Goal: Find specific page/section: Find specific page/section

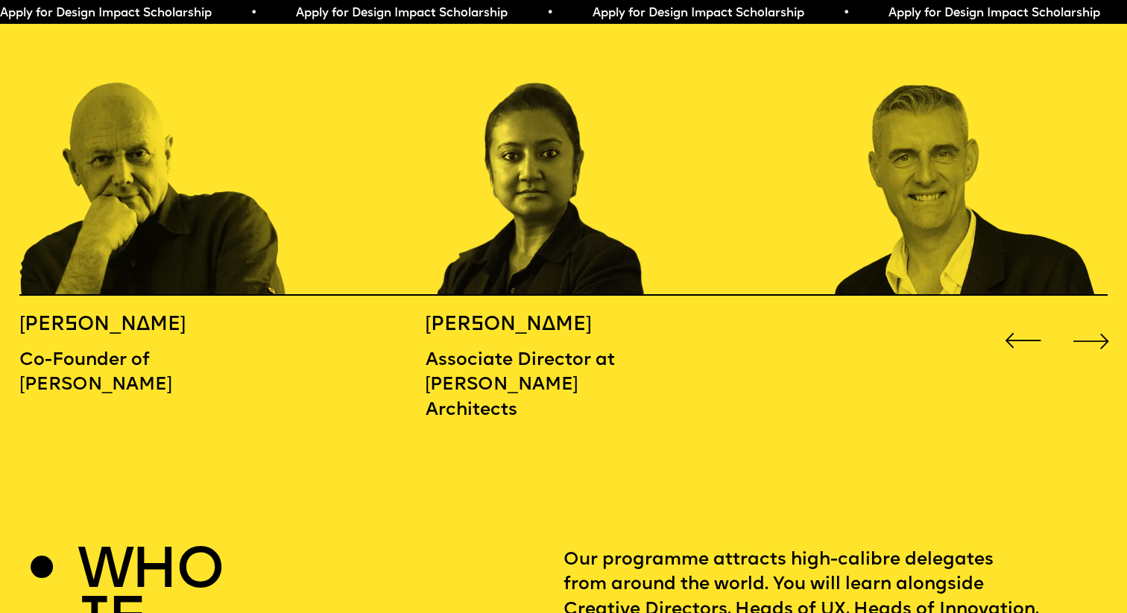
scroll to position [1796, 0]
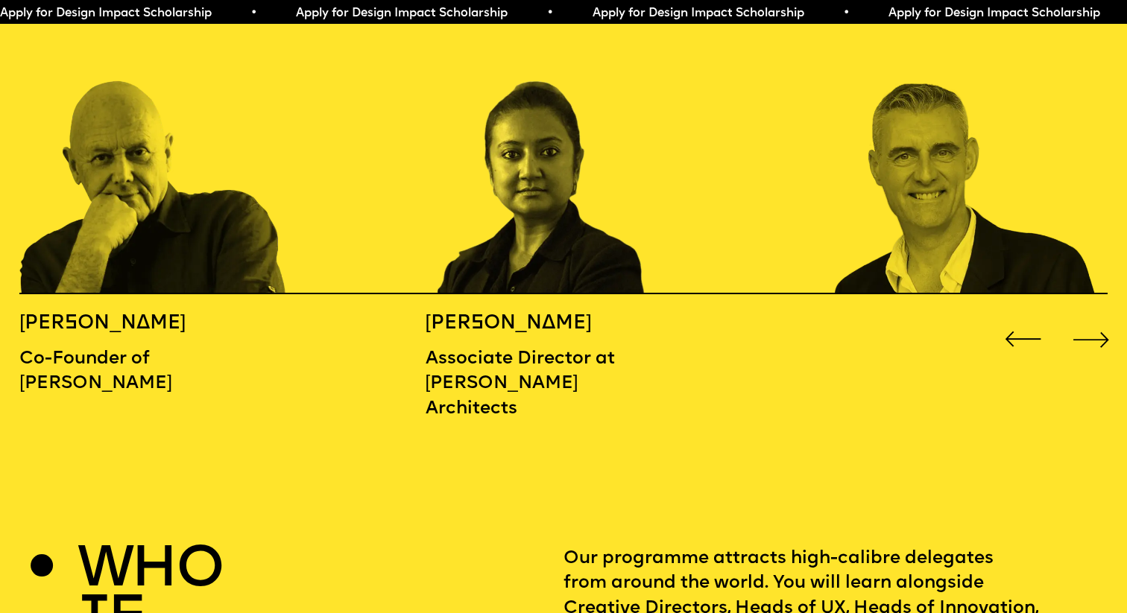
click at [1090, 317] on div "Next slide" at bounding box center [1091, 339] width 45 height 45
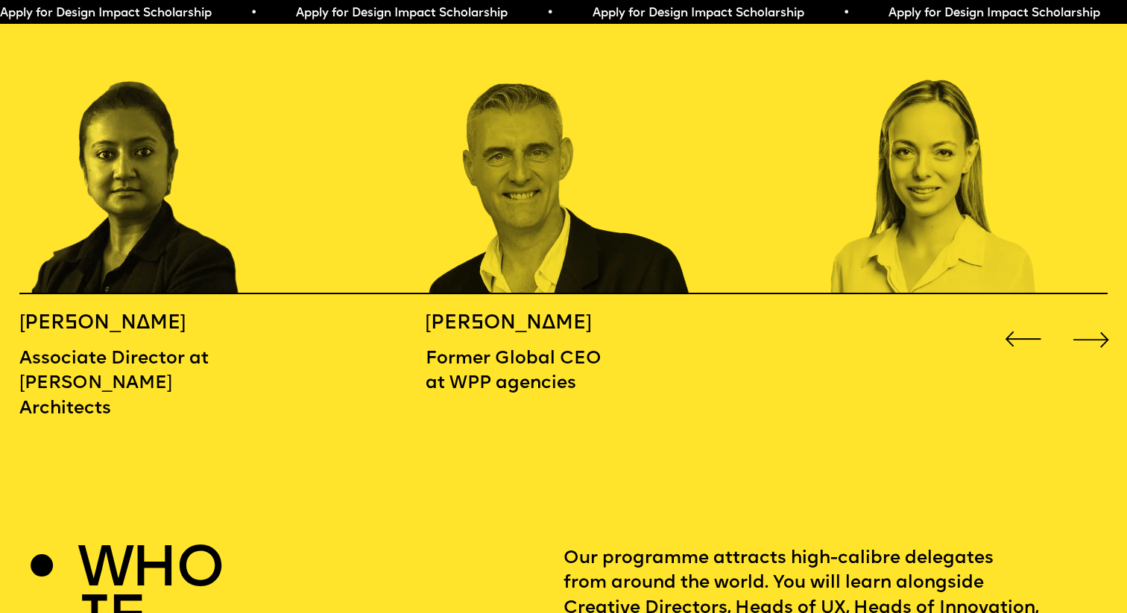
click at [1090, 317] on div "Next slide" at bounding box center [1091, 339] width 45 height 45
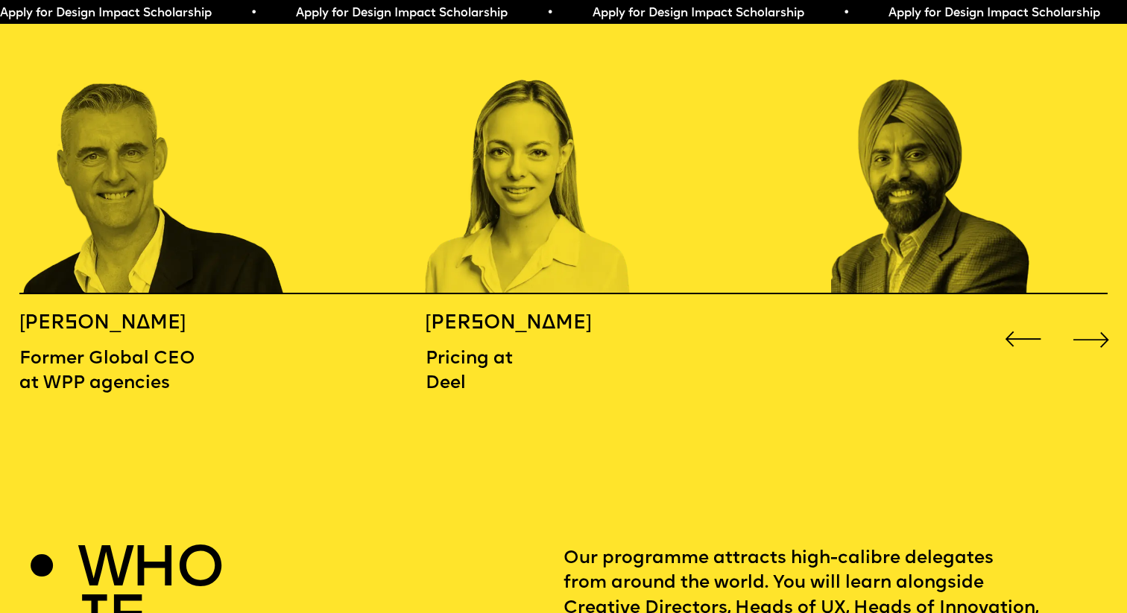
click at [1090, 317] on div "Next slide" at bounding box center [1091, 339] width 45 height 45
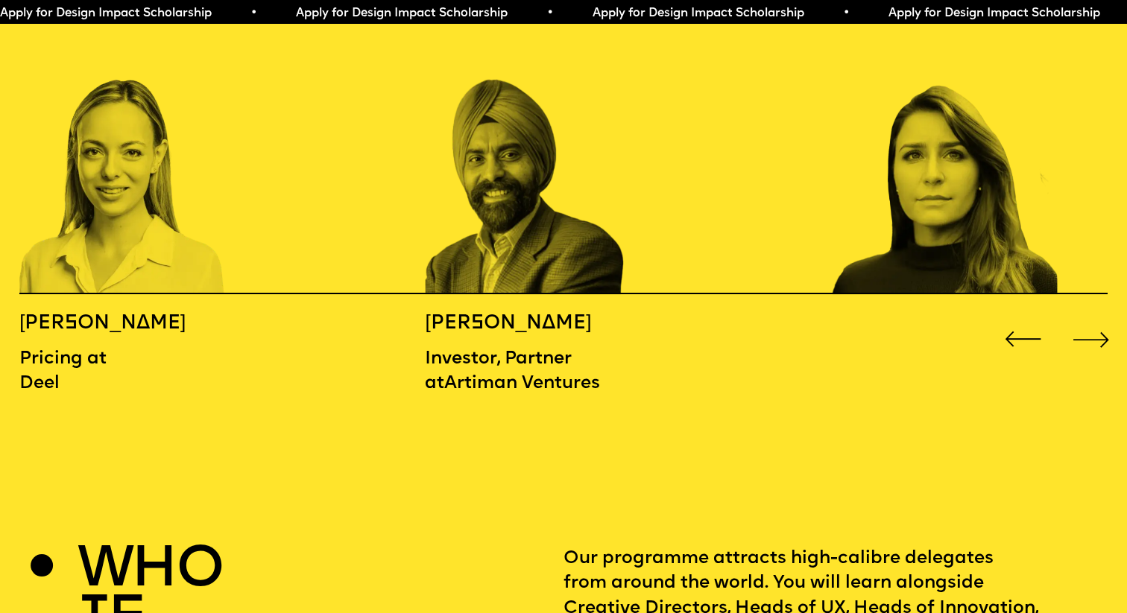
click at [1090, 317] on div "Next slide" at bounding box center [1091, 339] width 45 height 45
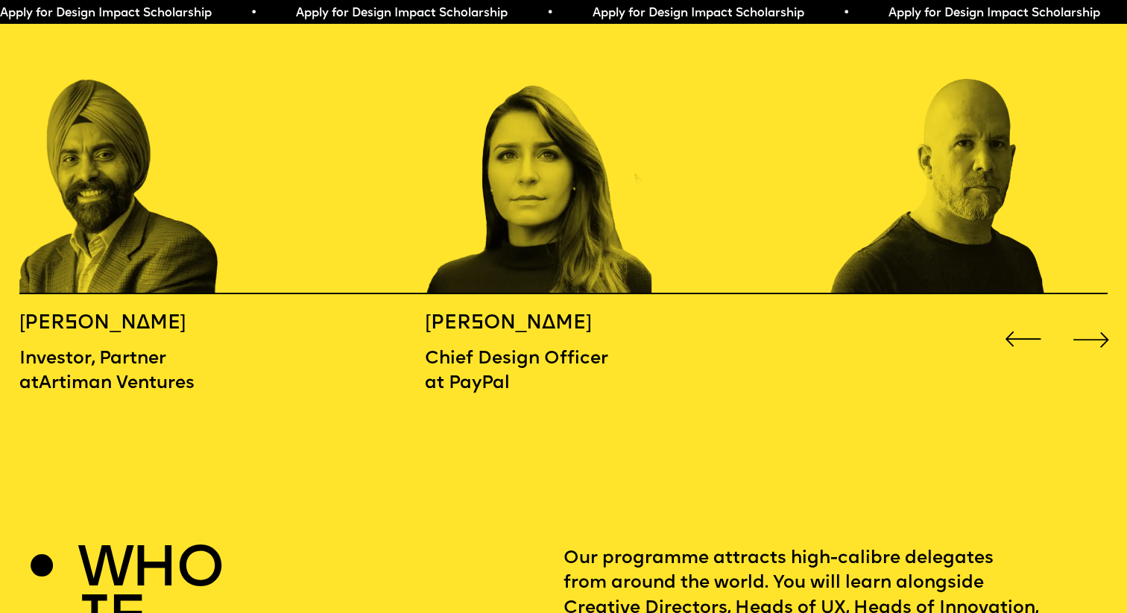
click at [1090, 317] on div "Next slide" at bounding box center [1091, 339] width 45 height 45
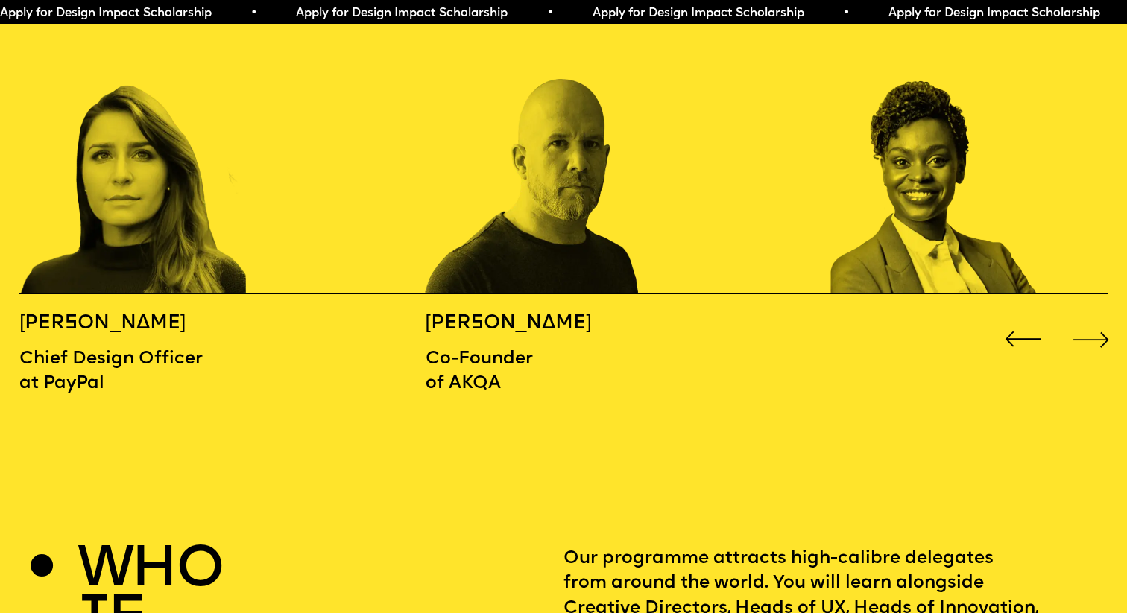
click at [1090, 317] on div "Next slide" at bounding box center [1091, 339] width 45 height 45
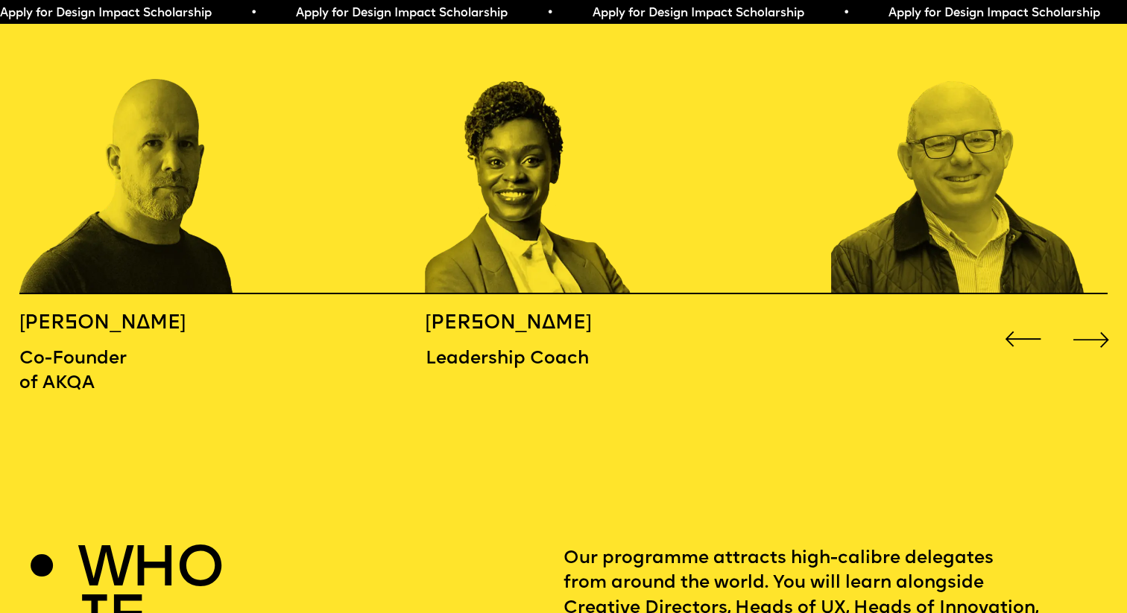
click at [1090, 317] on div "Next slide" at bounding box center [1091, 339] width 45 height 45
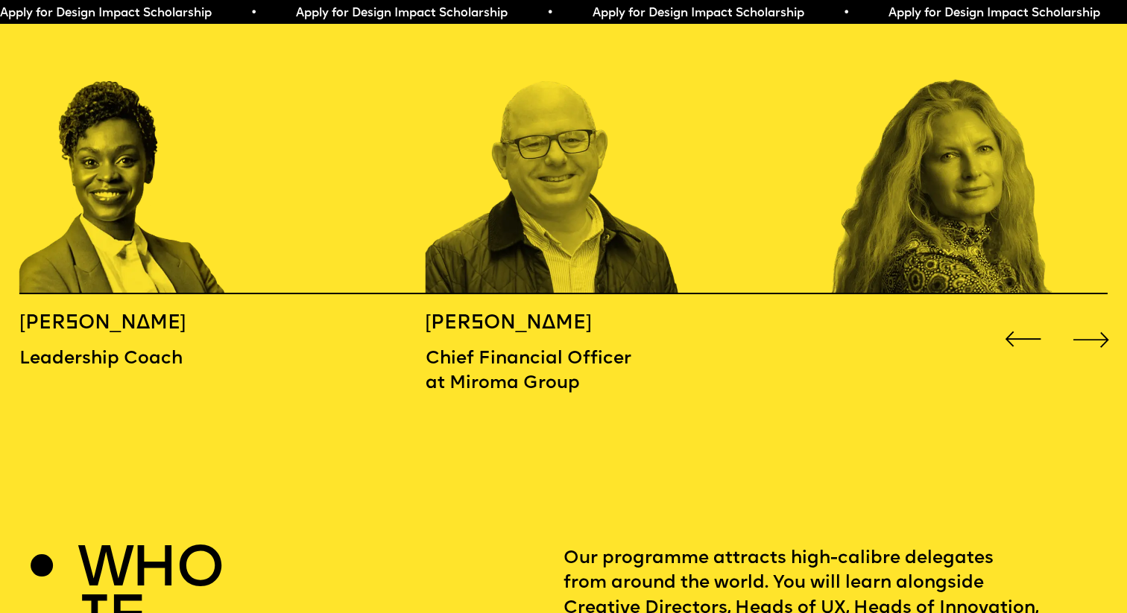
click at [1090, 317] on div "Next slide" at bounding box center [1091, 339] width 45 height 45
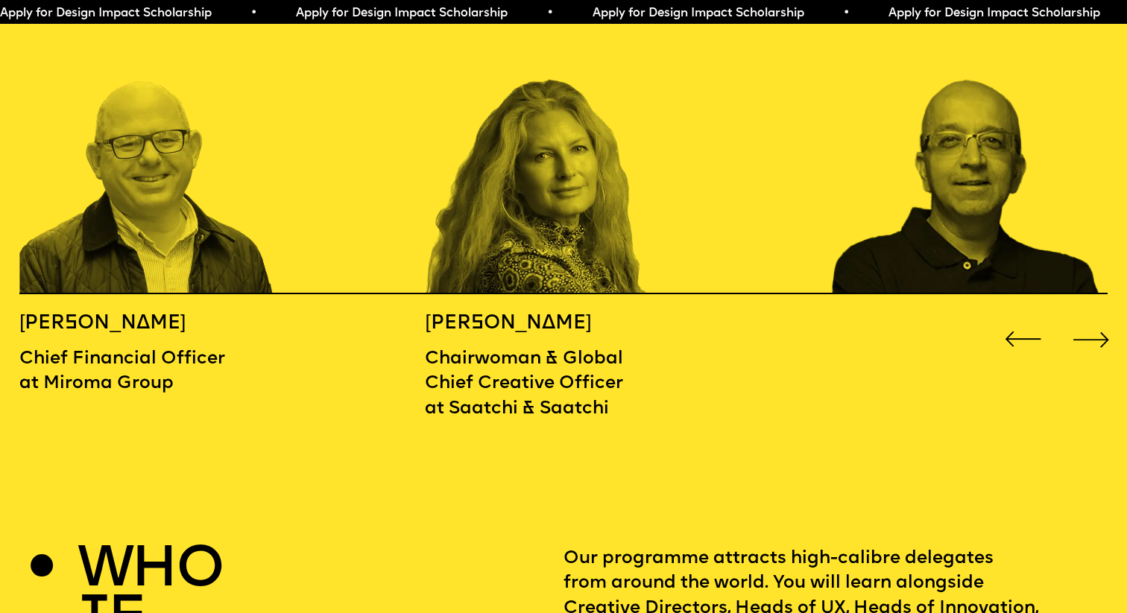
click at [1090, 317] on div "Next slide" at bounding box center [1091, 339] width 45 height 45
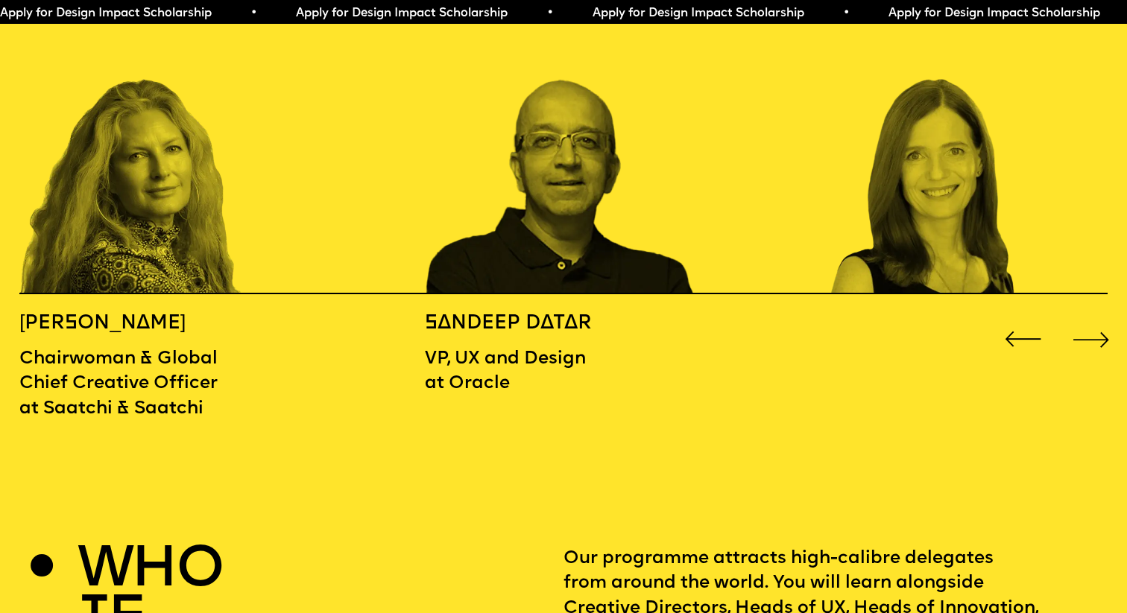
click at [1090, 317] on div "Next slide" at bounding box center [1091, 339] width 45 height 45
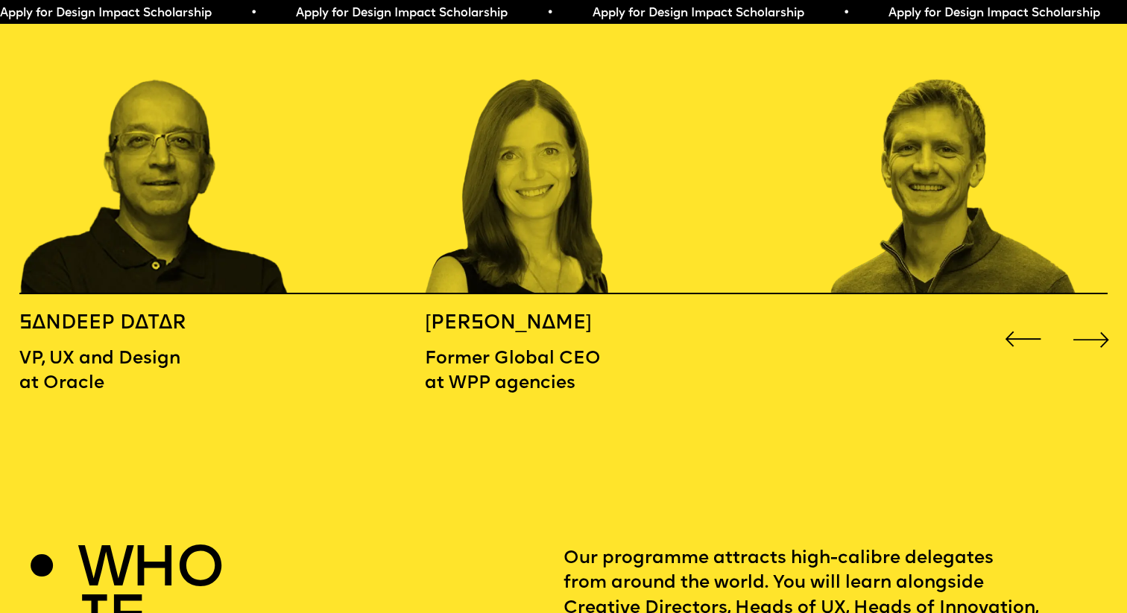
click at [1090, 317] on div "Next slide" at bounding box center [1091, 339] width 45 height 45
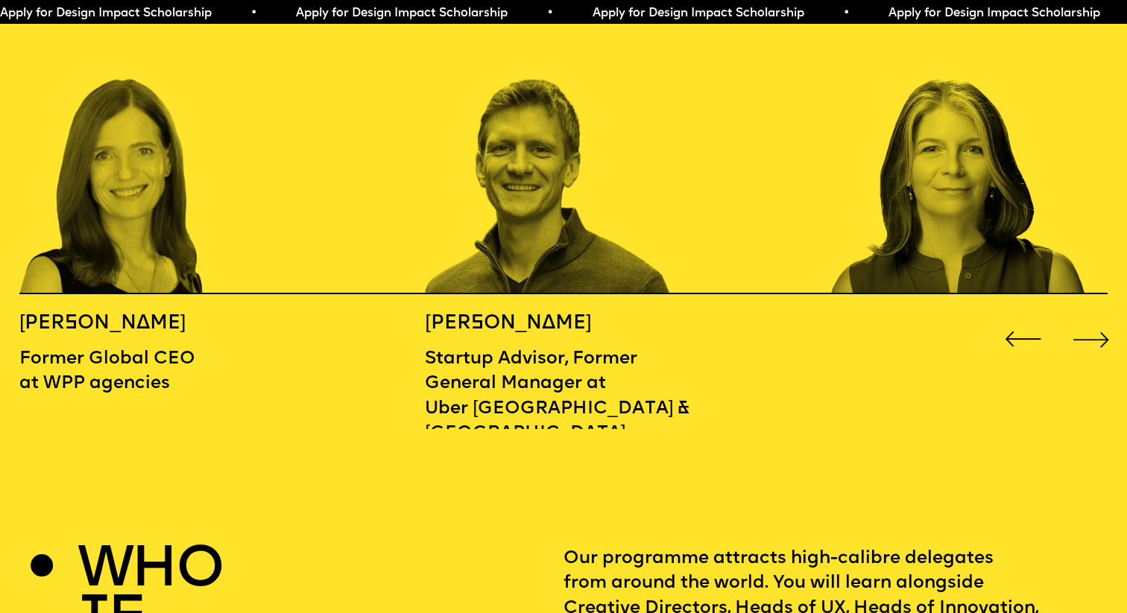
click at [1090, 317] on div "Next slide" at bounding box center [1091, 339] width 45 height 45
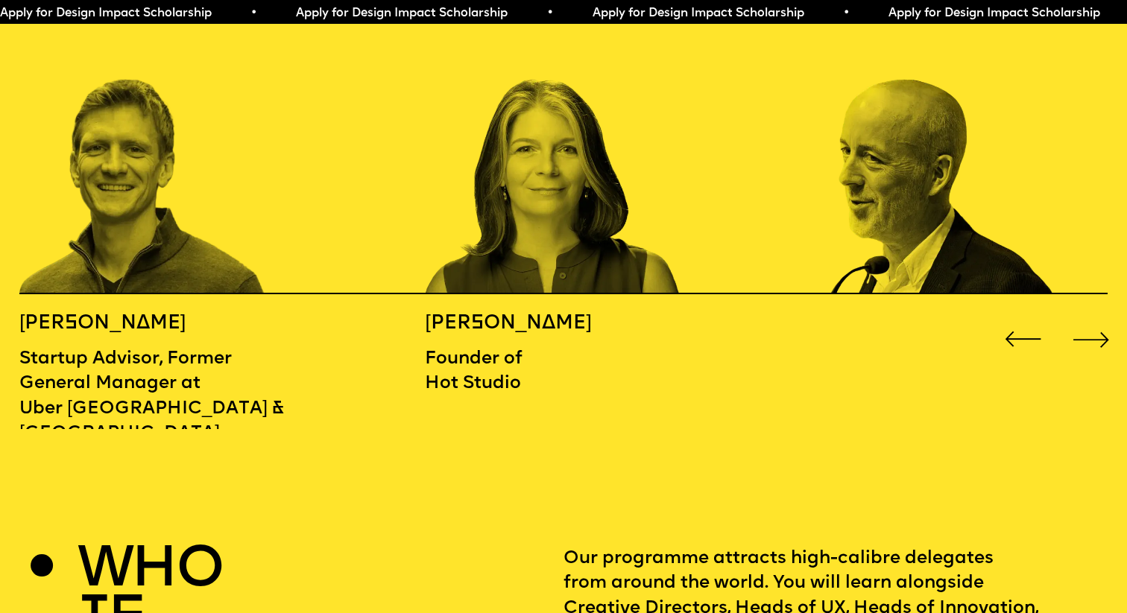
click at [1090, 317] on div "Next slide" at bounding box center [1091, 339] width 45 height 45
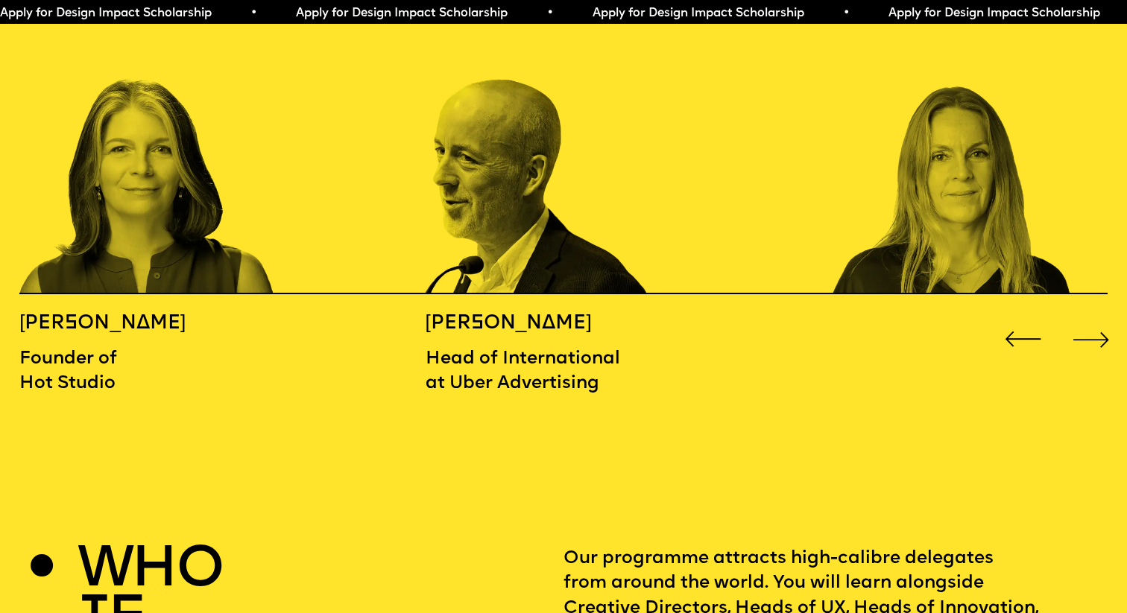
click at [1090, 317] on div "Next slide" at bounding box center [1091, 339] width 45 height 45
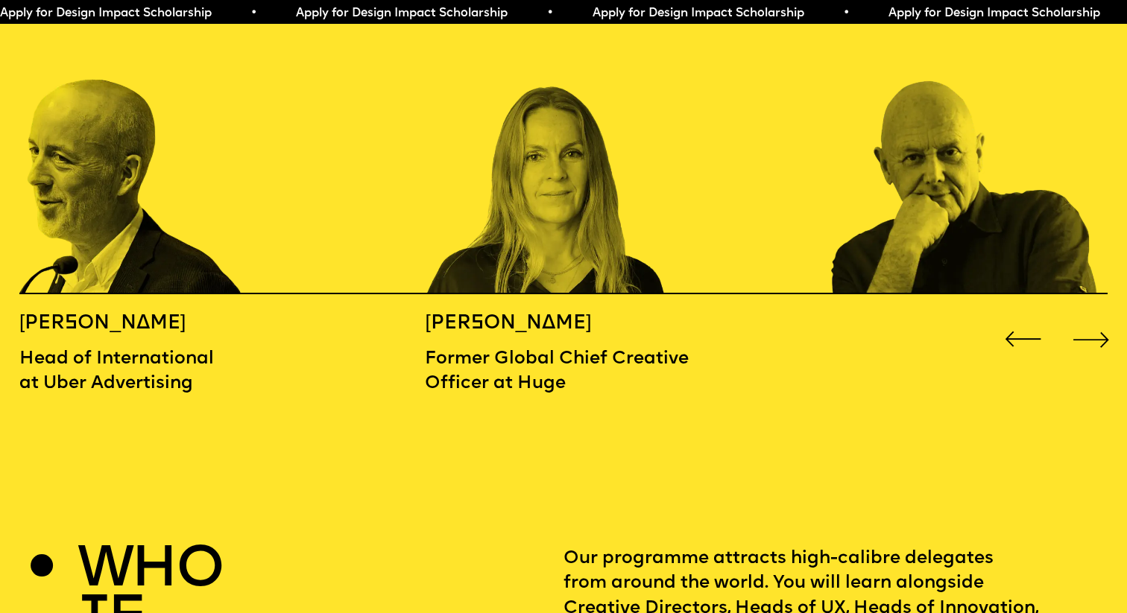
click at [1090, 317] on div "Next slide" at bounding box center [1091, 339] width 45 height 45
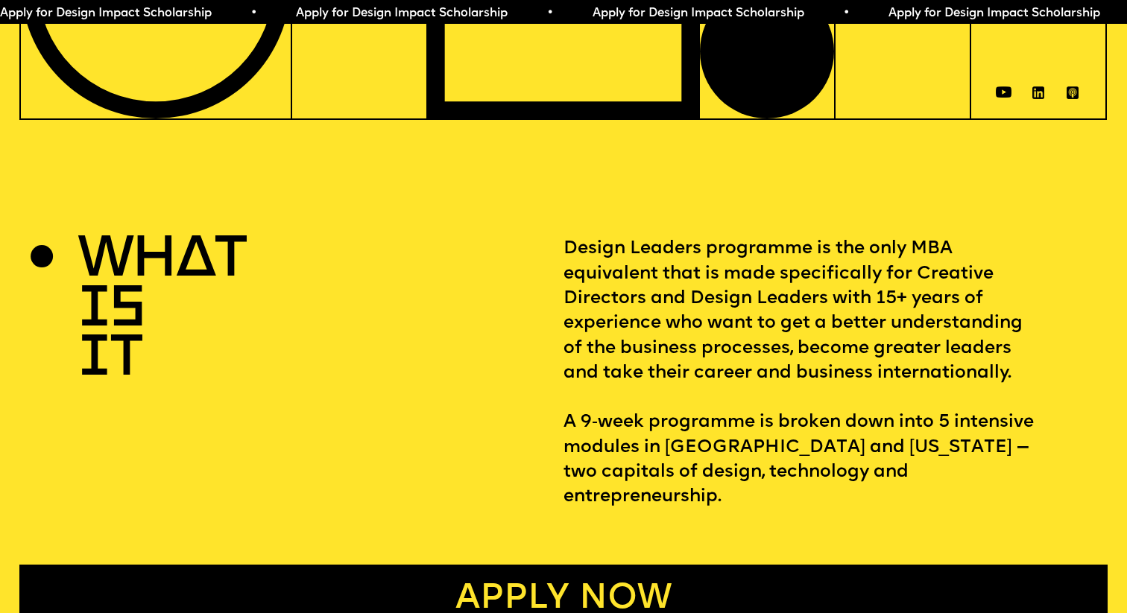
scroll to position [0, 0]
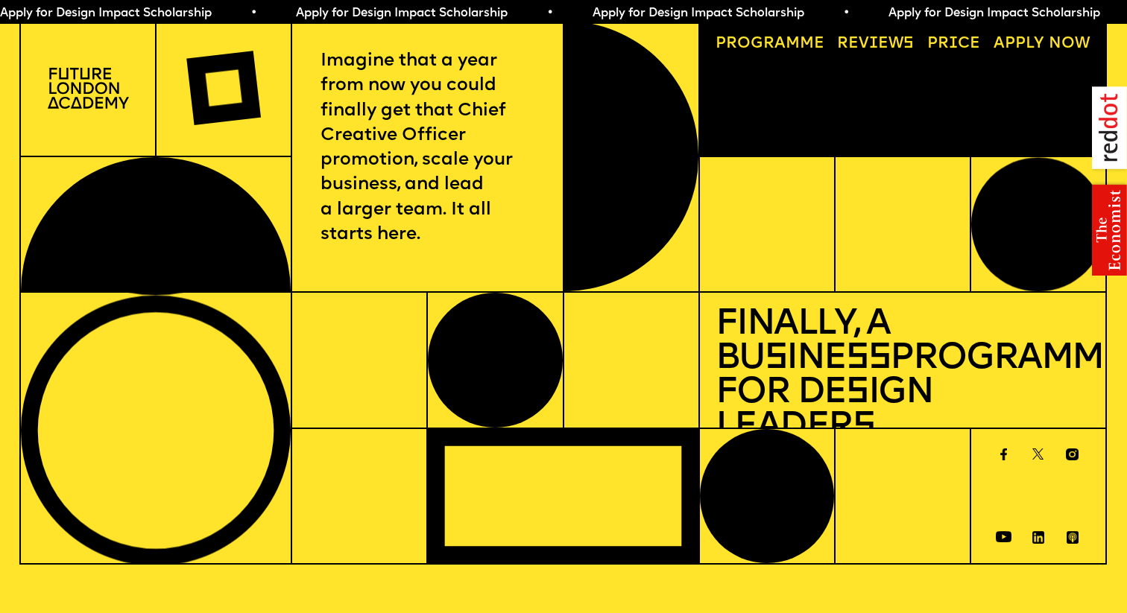
click at [949, 44] on link "Price" at bounding box center [954, 44] width 69 height 31
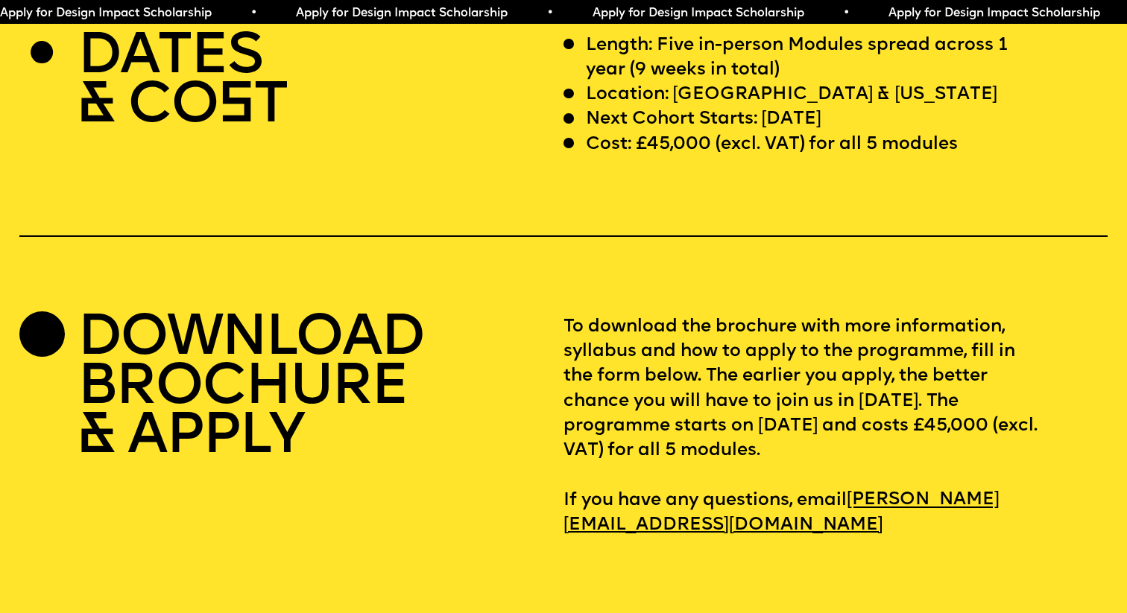
scroll to position [4677, 0]
